Goal: Check status: Check status

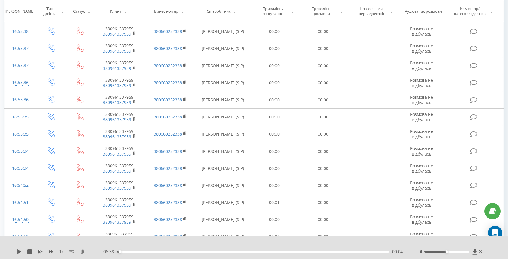
scroll to position [189, 0]
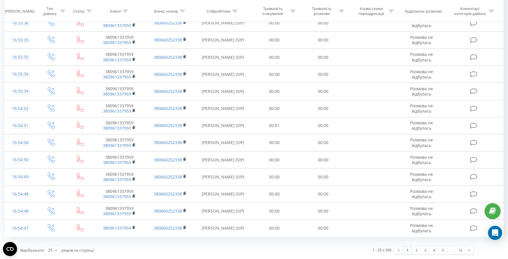
scroll to position [283, 0]
click at [57, 250] on icon at bounding box center [56, 249] width 9 height 11
click at [55, 241] on span "100" at bounding box center [51, 242] width 7 height 6
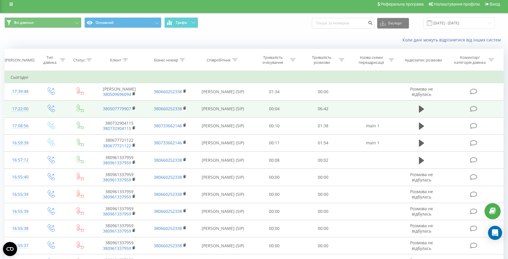
scroll to position [8, 0]
